Goal: Information Seeking & Learning: Check status

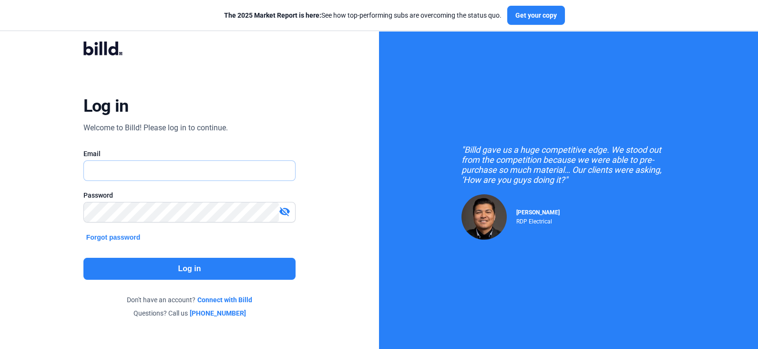
type input "[PERSON_NAME][EMAIL_ADDRESS][DOMAIN_NAME]"
click at [179, 269] on button "Log in" at bounding box center [189, 268] width 213 height 22
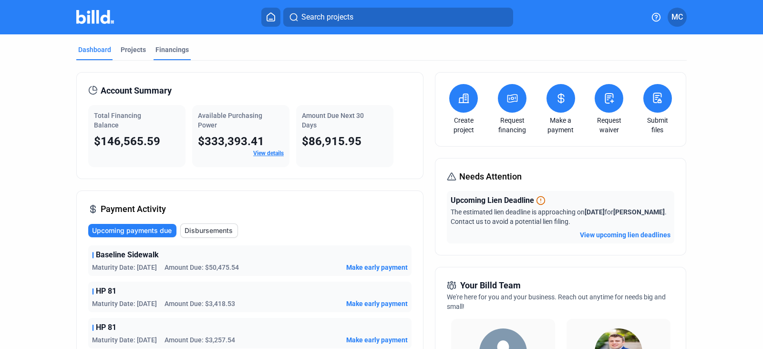
click at [159, 51] on div "Financings" at bounding box center [171, 50] width 33 height 10
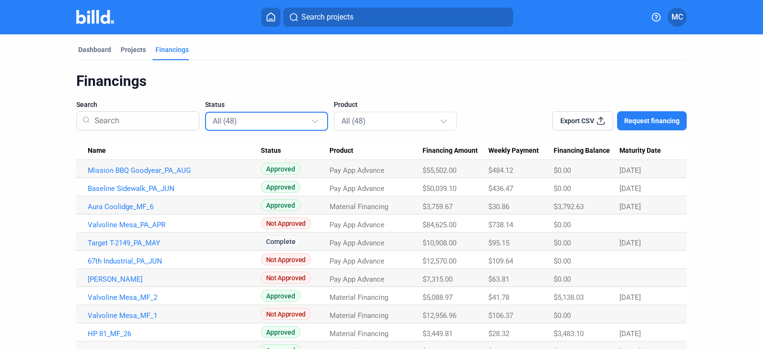
click at [312, 120] on div at bounding box center [315, 120] width 6 height 6
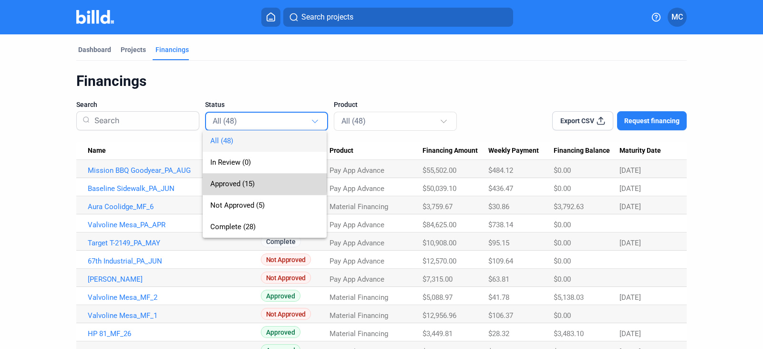
click at [239, 182] on span "Approved (15)" at bounding box center [232, 183] width 44 height 9
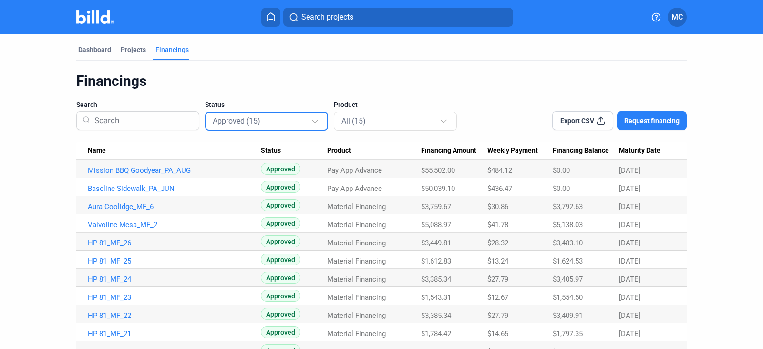
scroll to position [106, 0]
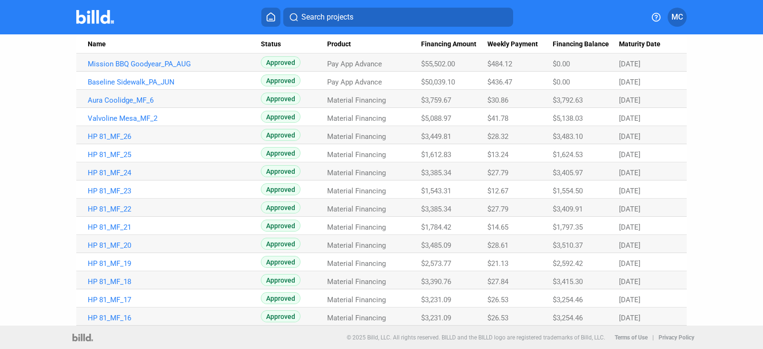
click at [204, 164] on td "HP 81_MF_24" at bounding box center [168, 171] width 185 height 18
click at [710, 189] on dashboard "Dashboard Projects Financings Financings Search Status Approved (15) Product Al…" at bounding box center [381, 126] width 687 height 397
